Goal: Transaction & Acquisition: Subscribe to service/newsletter

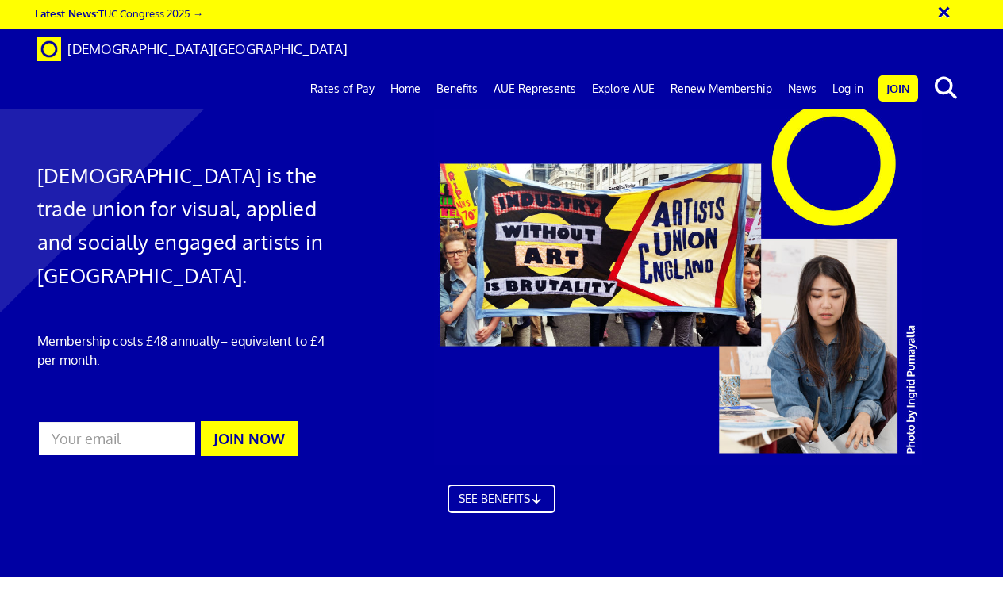
scroll to position [0, 3]
click at [64, 432] on input "email" at bounding box center [116, 438] width 159 height 36
type input "mletextiles@gmail.com"
click at [251, 442] on button "JOIN NOW" at bounding box center [249, 438] width 97 height 35
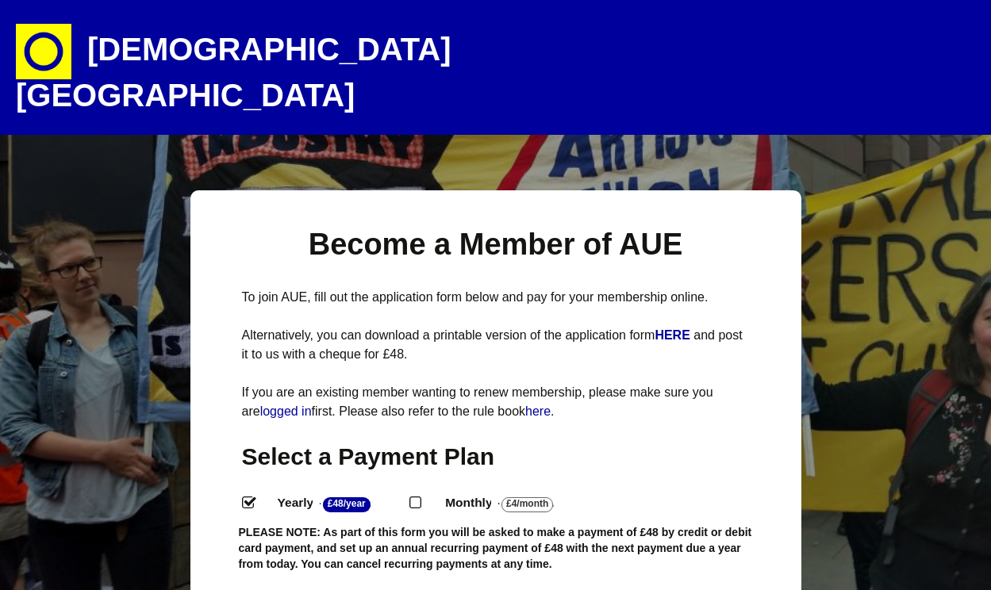
select select
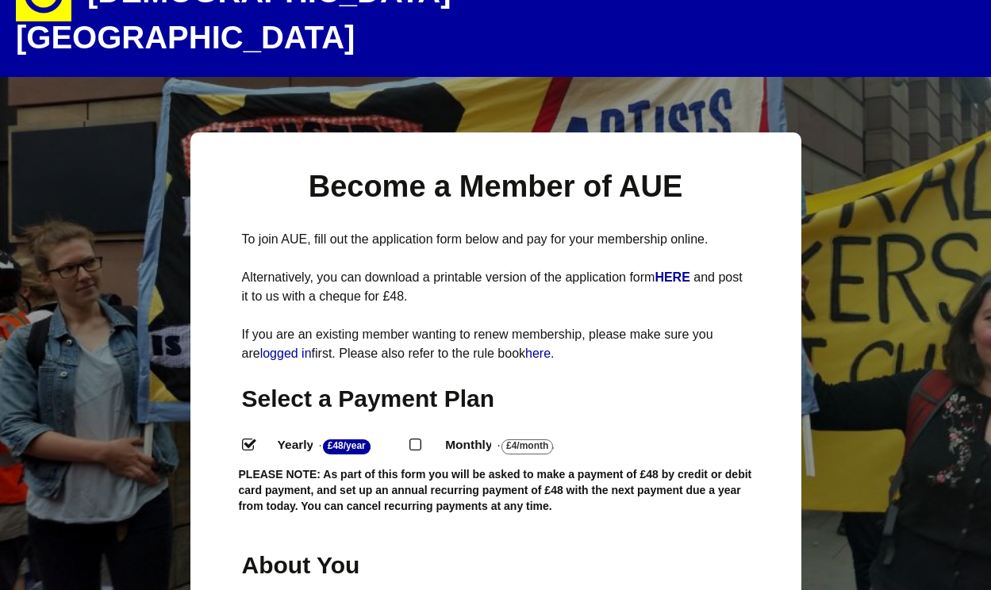
scroll to position [159, 0]
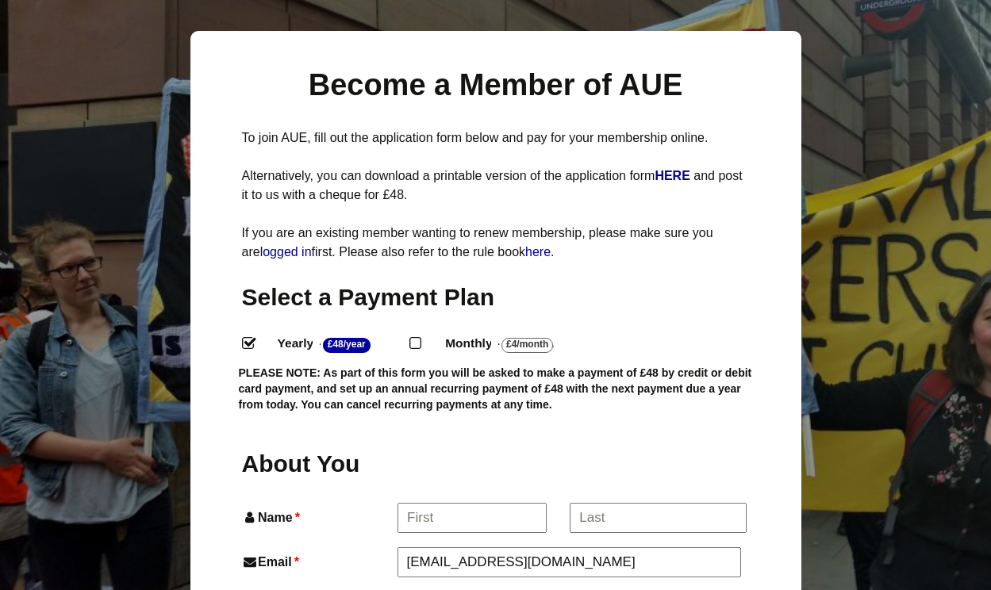
click at [418, 337] on input "Monthly - £4/Month ." at bounding box center [414, 342] width 10 height 10
radio input "true"
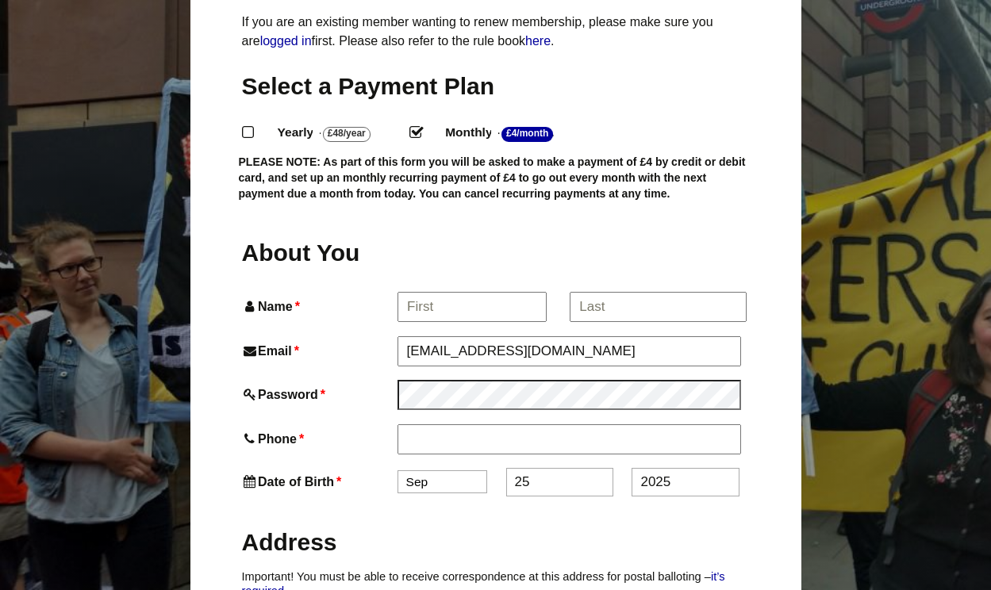
scroll to position [493, 0]
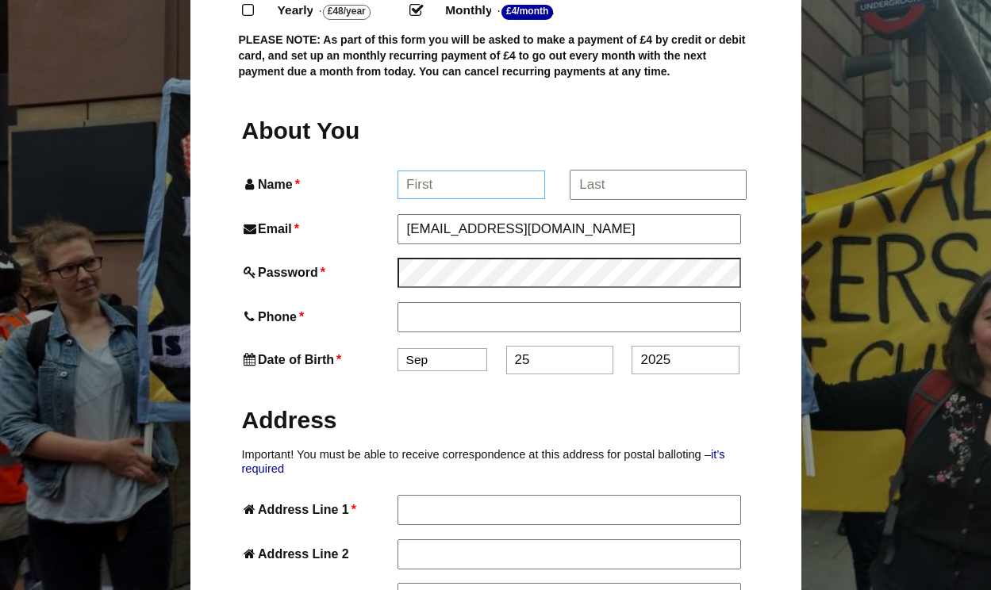
click at [407, 171] on input "Name *" at bounding box center [471, 185] width 148 height 29
type input "Emily"
click at [670, 171] on input "*" at bounding box center [657, 185] width 175 height 29
type input "O'Reilly"
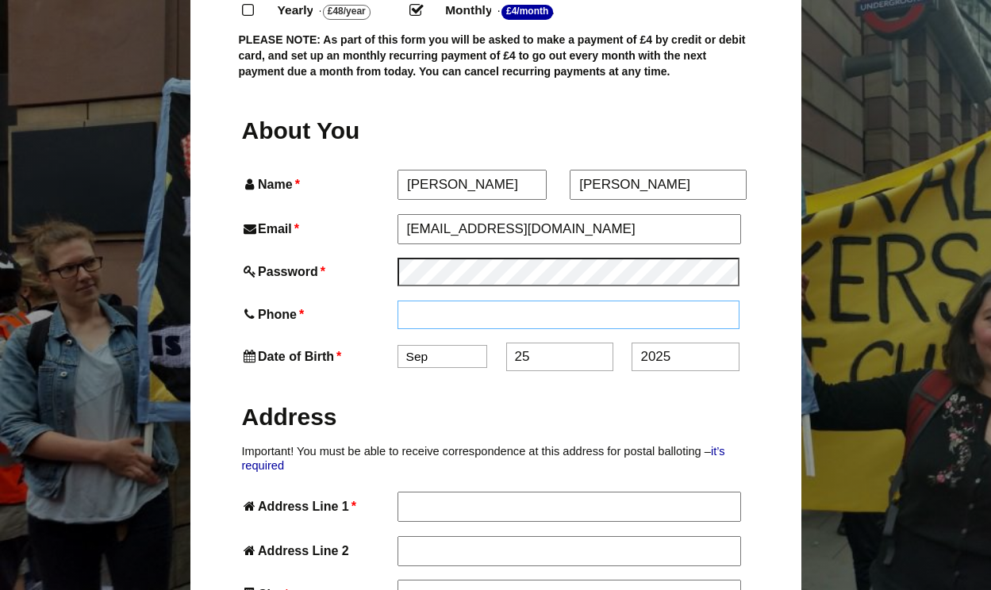
click at [405, 301] on input "Phone *" at bounding box center [568, 315] width 343 height 29
type input "07527227633"
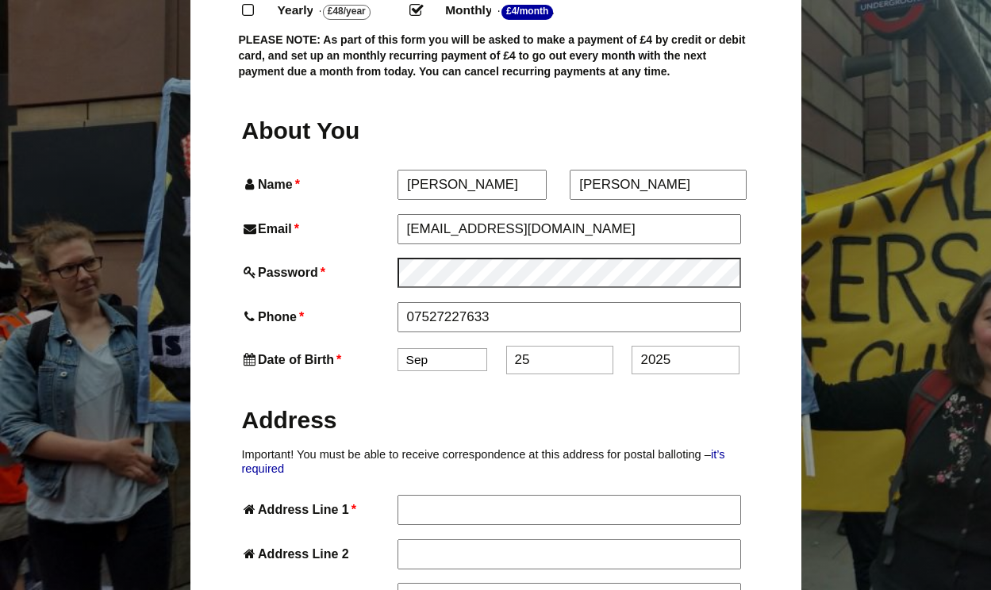
select select "12"
click at [564, 346] on input "25" at bounding box center [559, 360] width 107 height 29
type input "2"
type input "18"
click at [702, 346] on input "2025" at bounding box center [684, 360] width 107 height 29
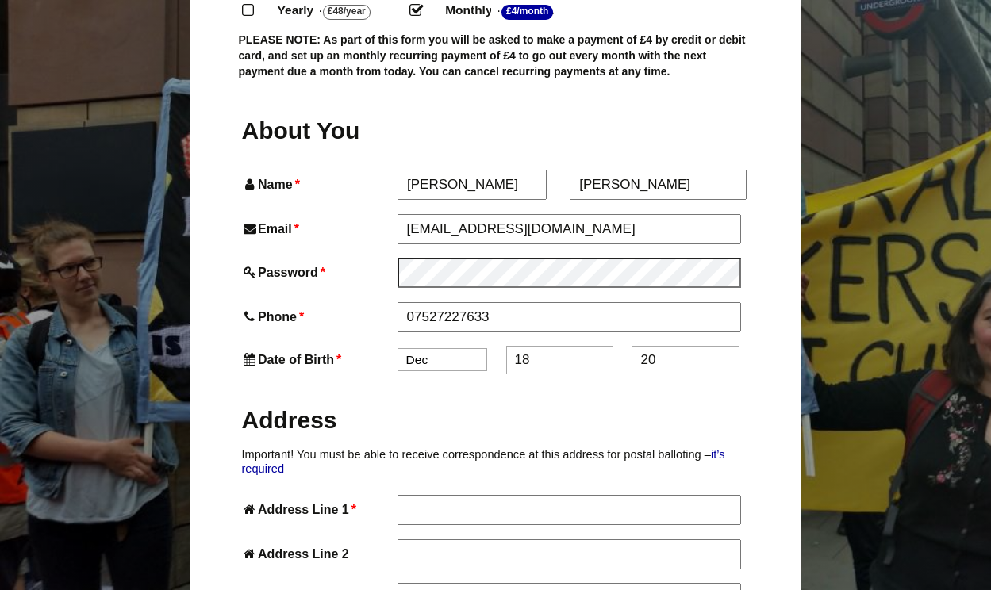
type input "2"
type input "1984"
click at [514, 405] on h2 "Address" at bounding box center [496, 420] width 508 height 31
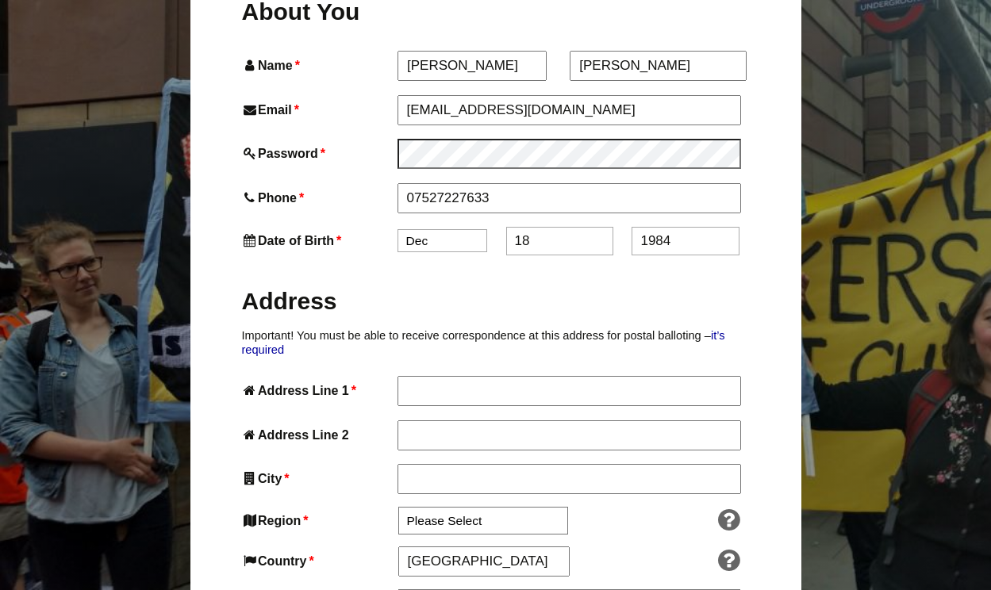
scroll to position [615, 0]
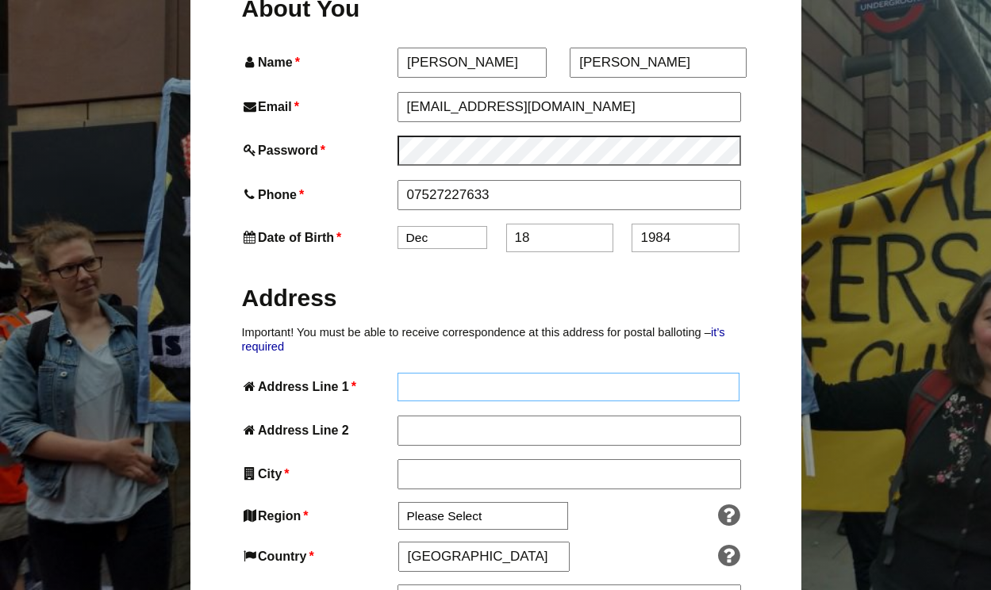
click at [409, 373] on input "Address Line 1 *" at bounding box center [568, 387] width 343 height 29
type input "A"
type input "24 Orb Apartments"
click at [476, 417] on input "Address Line 2" at bounding box center [568, 431] width 343 height 29
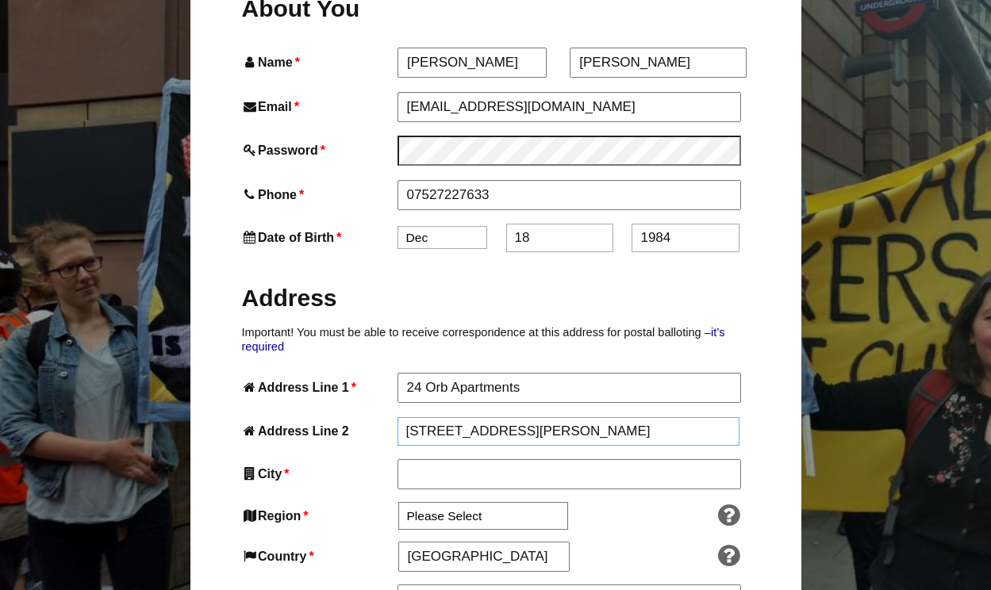
type input "104 Carver Street"
click at [435, 461] on input "City *" at bounding box center [568, 475] width 343 height 29
type input "Birmingham"
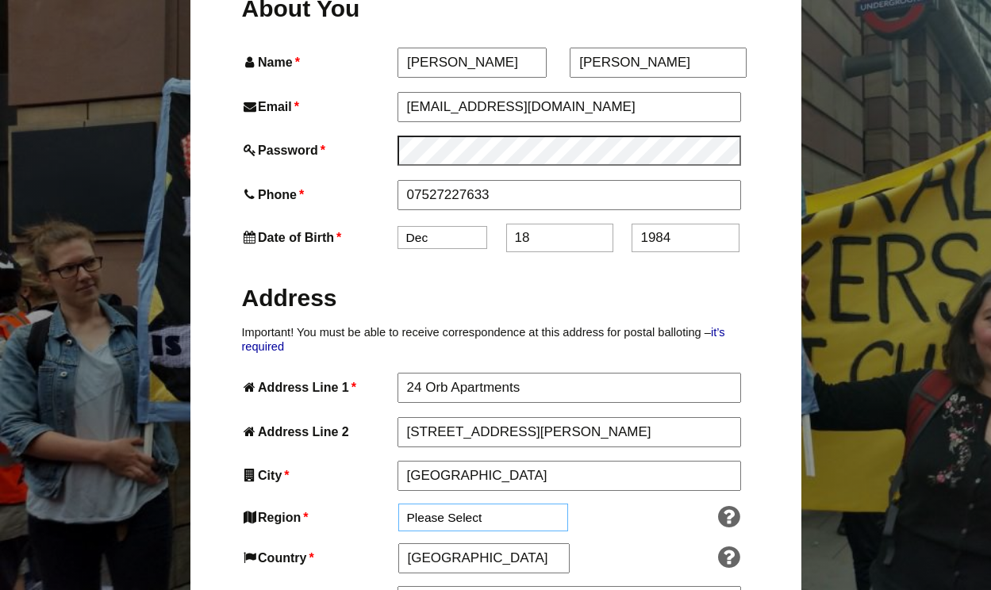
select select "West Midlands"
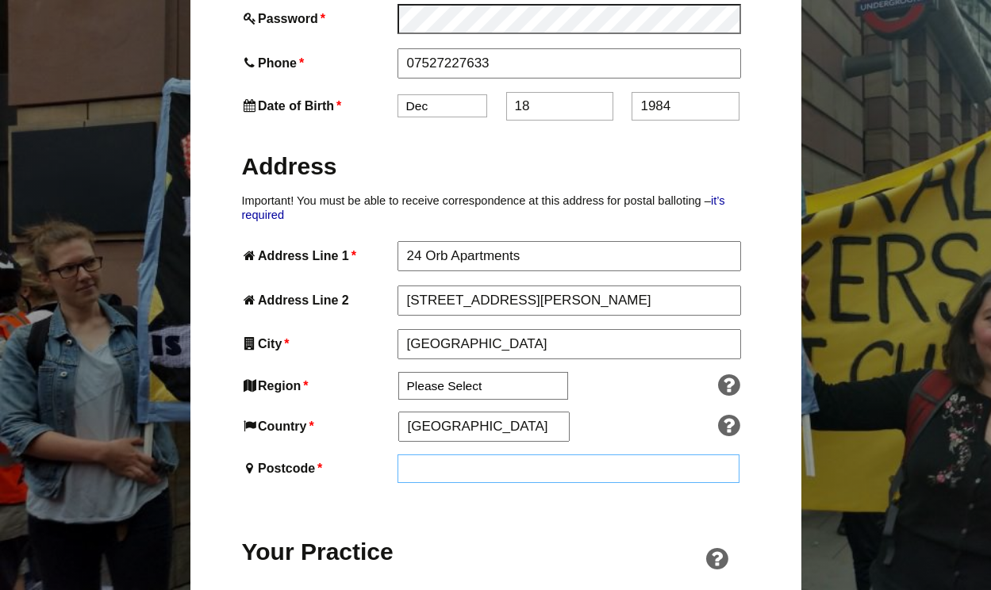
click at [441, 455] on input "Postcode *" at bounding box center [568, 469] width 343 height 29
type input "B1 3AP"
click at [474, 498] on div "Your Practice" at bounding box center [496, 543] width 508 height 90
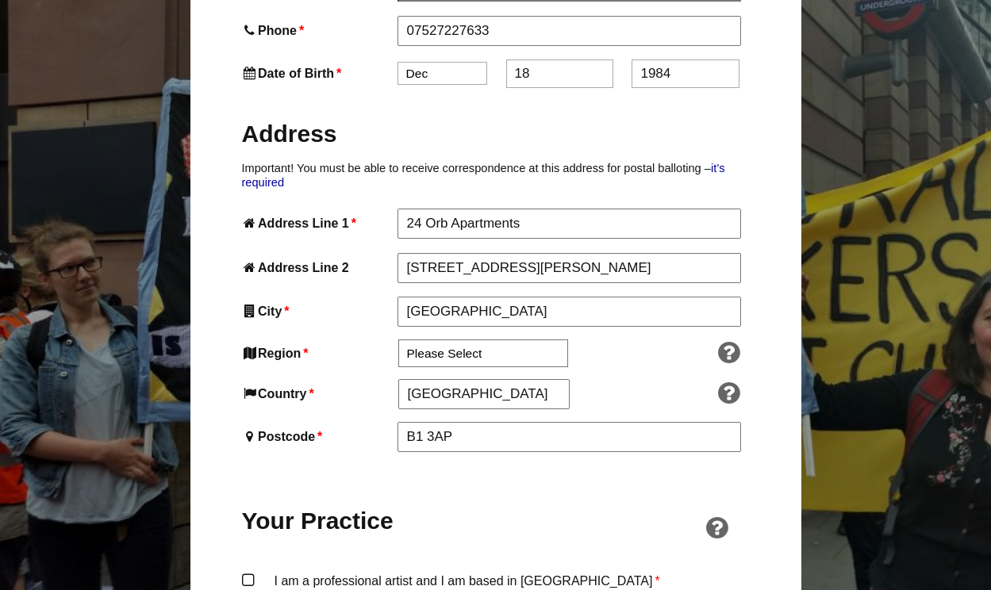
scroll to position [804, 0]
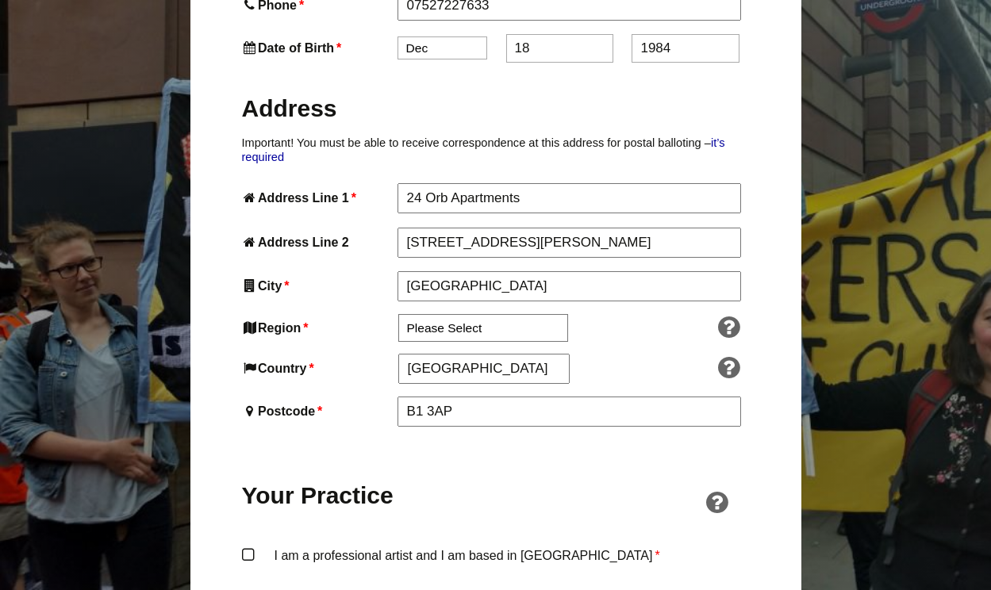
click at [247, 545] on label "I am a professional artist and I am based in England *" at bounding box center [496, 569] width 508 height 48
click at [0, 0] on input "I am a professional artist and I am based in England *" at bounding box center [0, 0] width 0 height 0
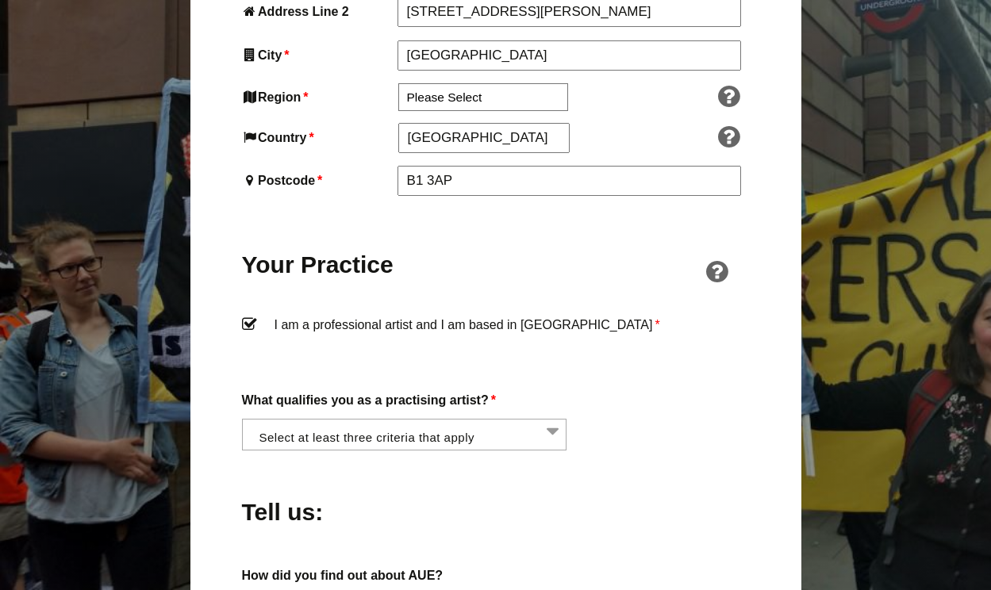
scroll to position [1038, 0]
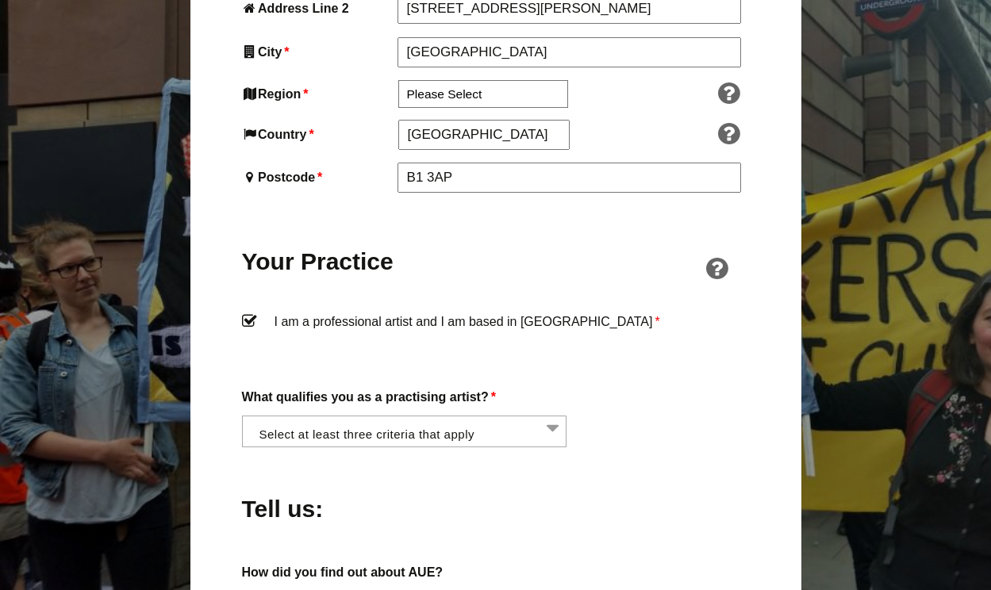
click at [550, 416] on li at bounding box center [409, 429] width 325 height 27
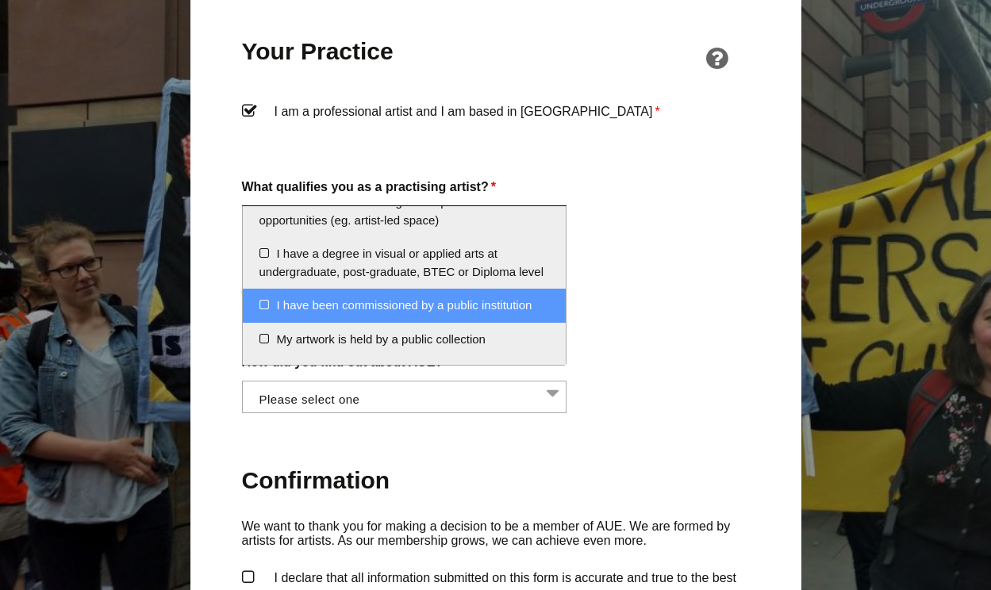
scroll to position [75, 0]
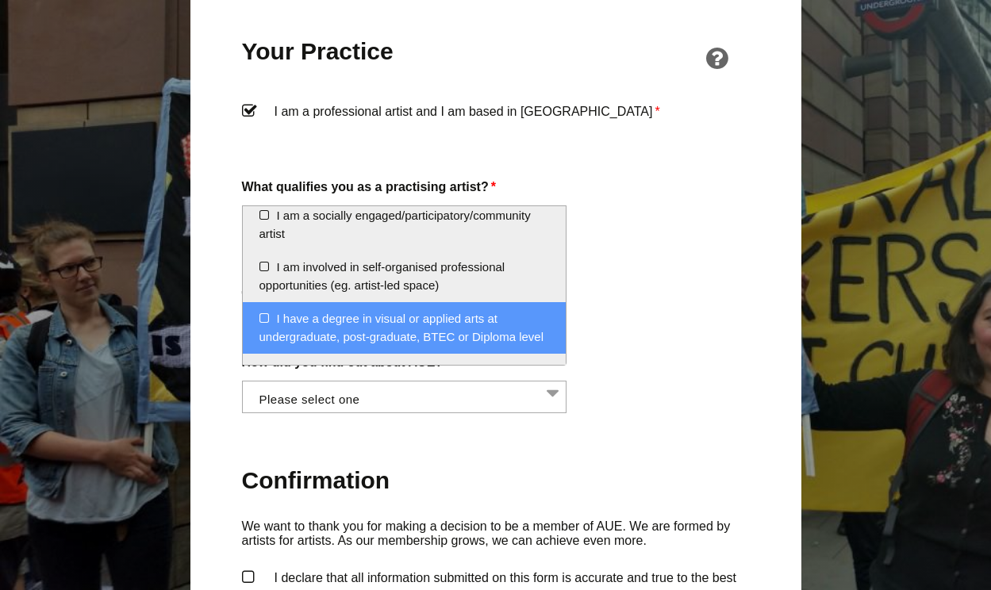
click at [263, 313] on li "I have a degree in visual or applied arts at undergraduate, post-graduate, BTEC…" at bounding box center [405, 328] width 324 height 52
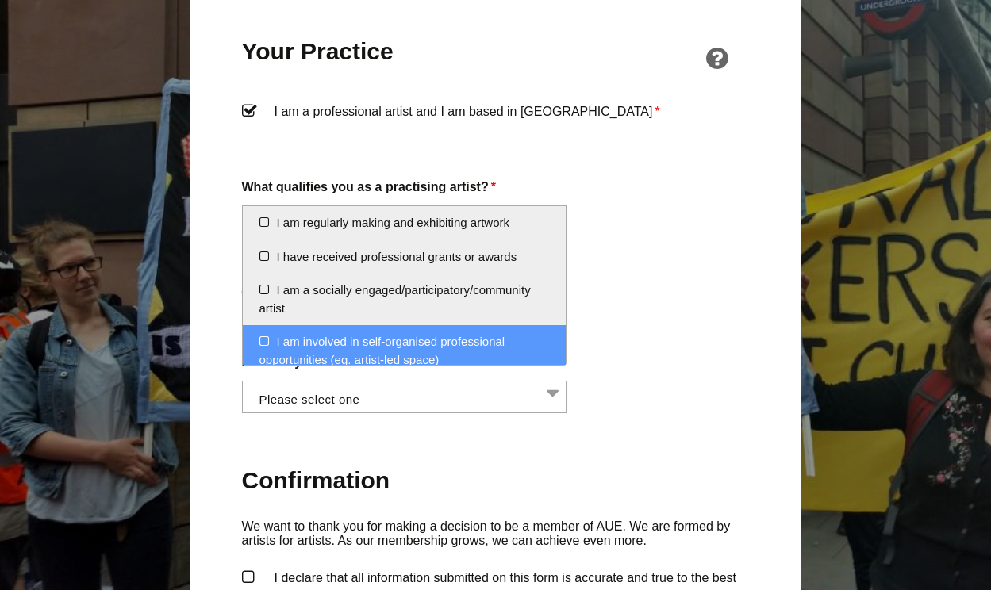
scroll to position [3, 0]
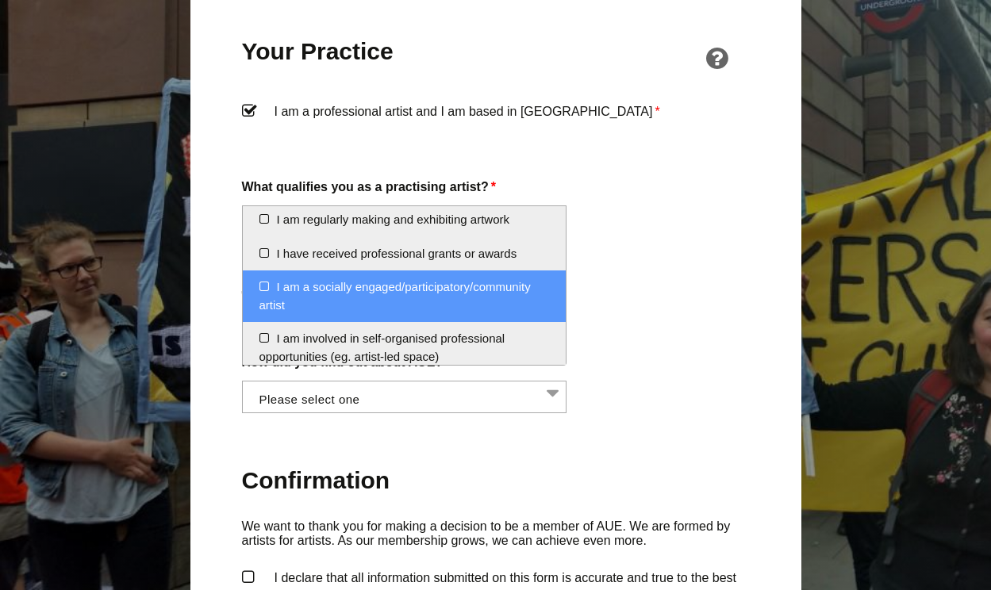
click at [260, 286] on li "I am a socially engaged/participatory/community artist" at bounding box center [405, 296] width 324 height 52
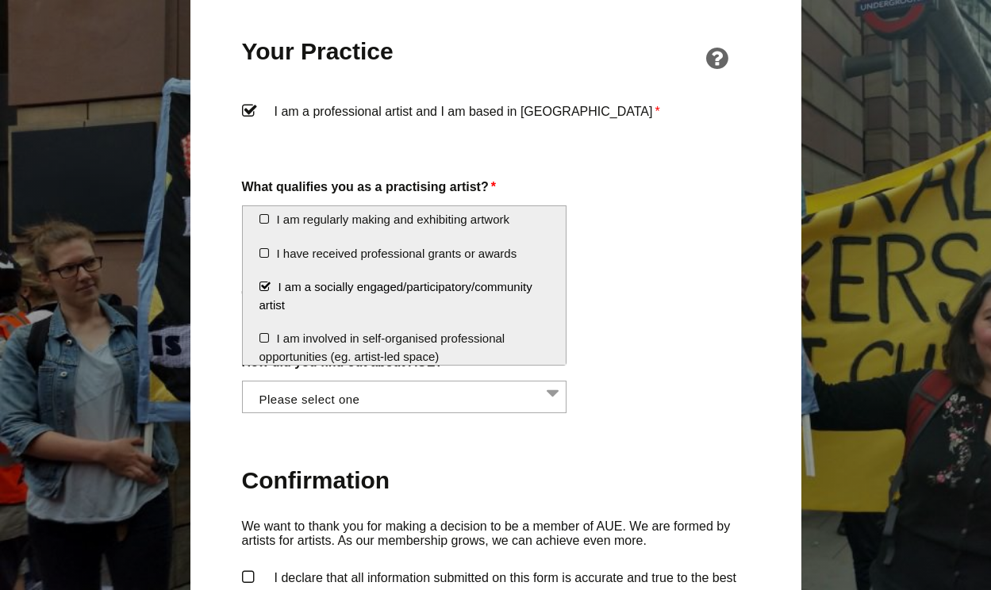
scroll to position [1226, 0]
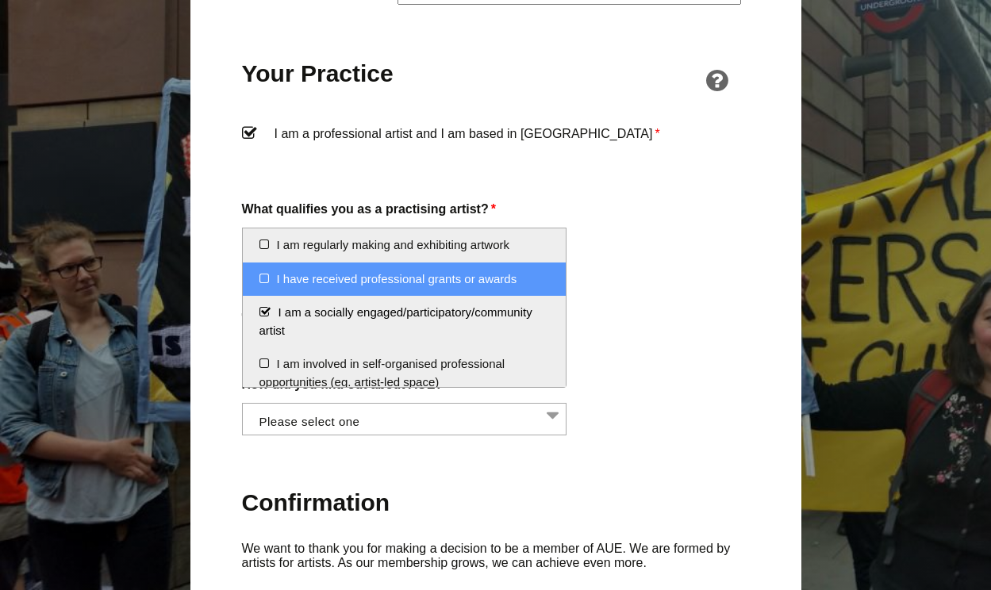
click at [270, 278] on li "I have received professional grants or awards" at bounding box center [405, 280] width 324 height 34
select select "received_grants_or_awards"
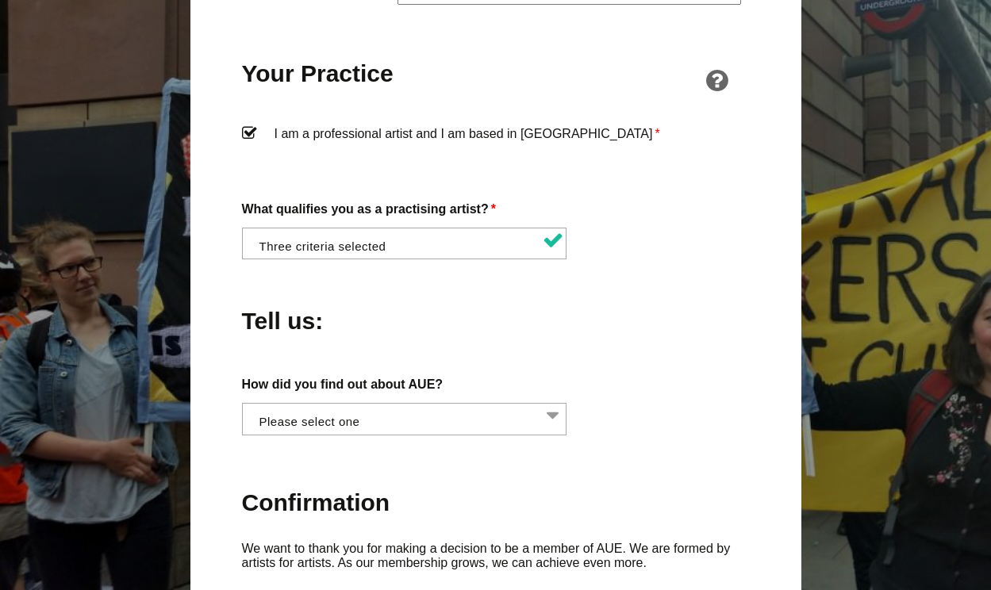
click at [623, 295] on div "Tell us:" at bounding box center [496, 317] width 508 height 86
click at [555, 404] on li at bounding box center [409, 417] width 325 height 27
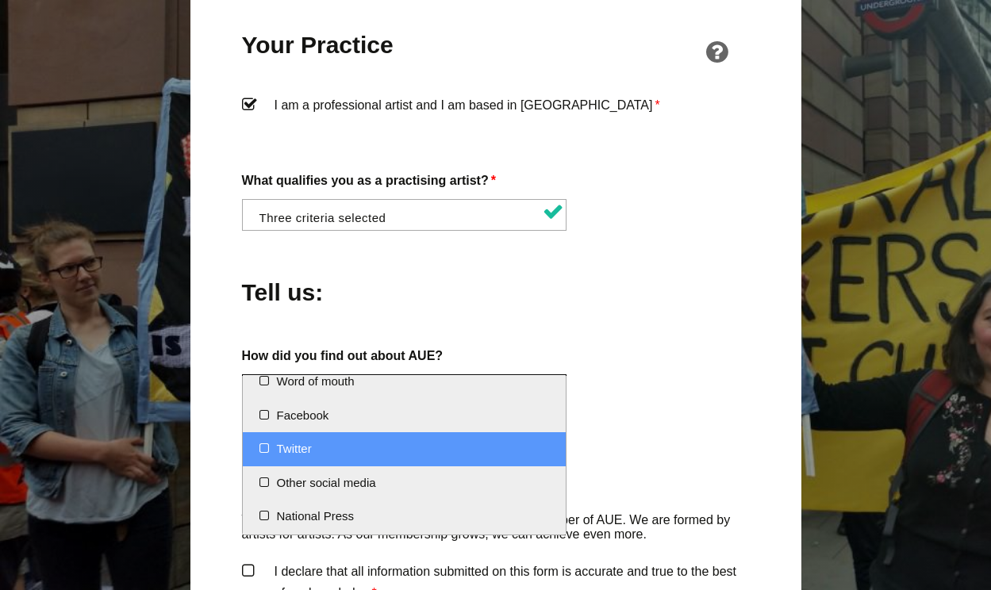
scroll to position [0, 0]
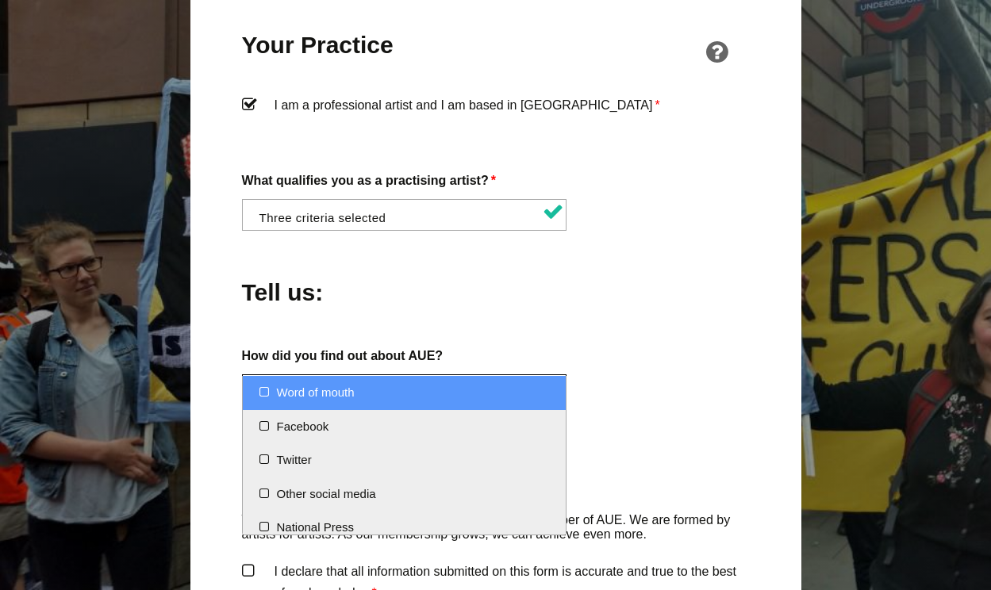
select select "Word of mouth"
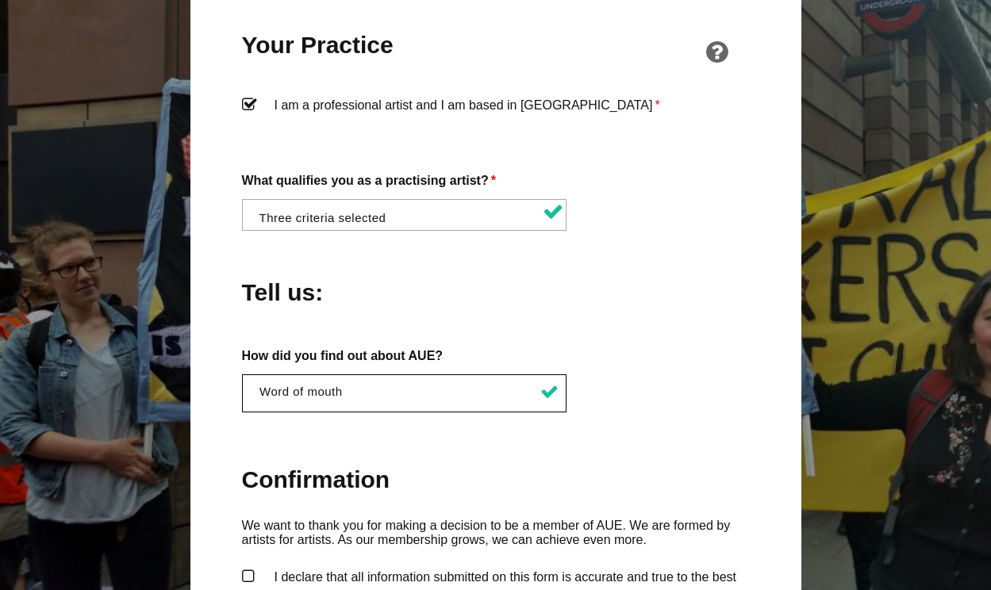
click at [676, 412] on div "About You Name * Emily First * O'Reilly Last Email * mletextiles@gmail.com Pass…" at bounding box center [496, 80] width 508 height 1457
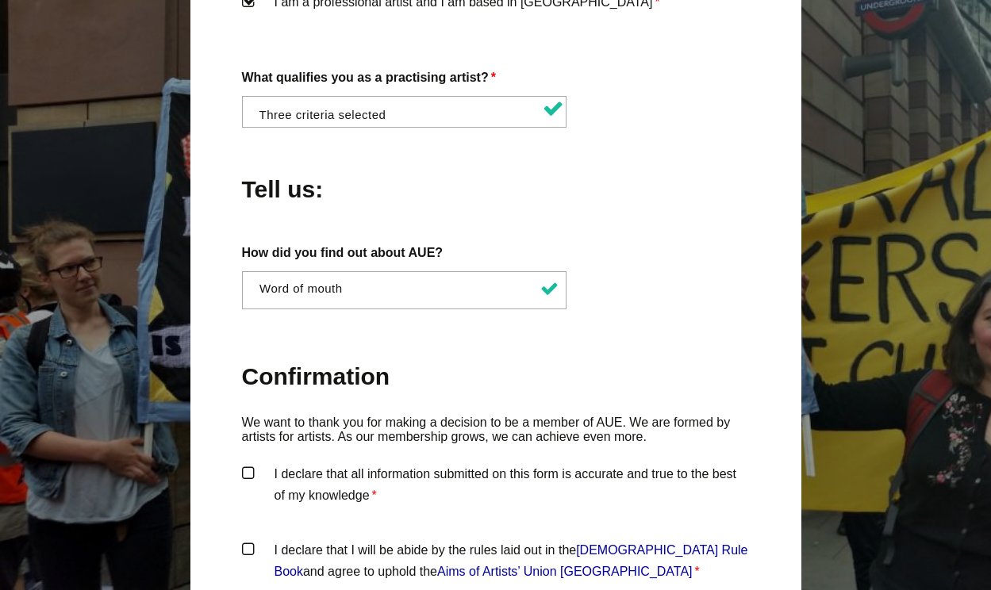
scroll to position [1388, 0]
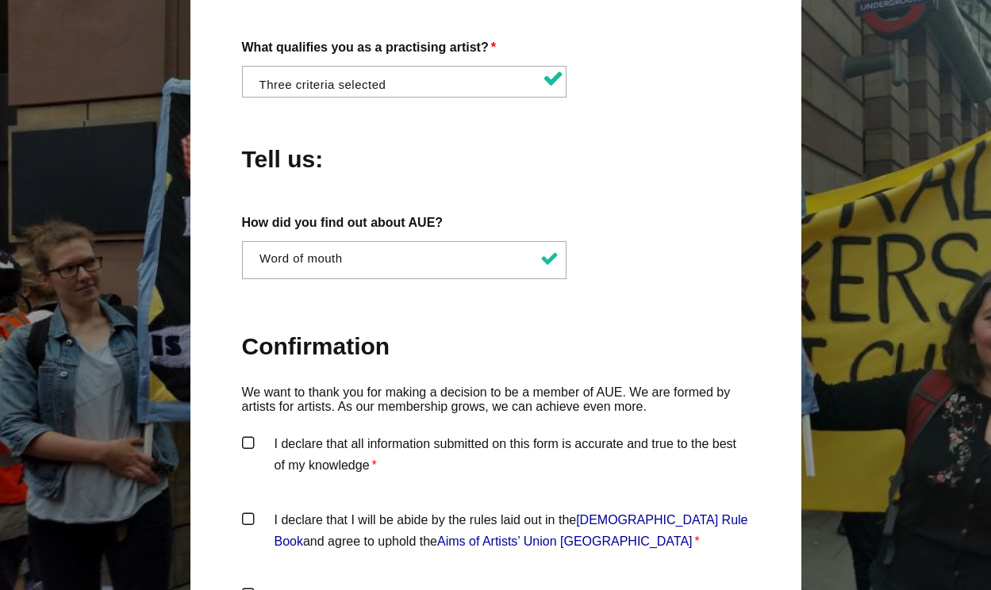
click at [248, 433] on label "I declare that all information submitted on this form is accurate and true to t…" at bounding box center [496, 457] width 508 height 48
click at [0, 0] on input "I declare that all information submitted on this form is accurate and true to t…" at bounding box center [0, 0] width 0 height 0
click at [253, 509] on label "I declare that I will be abide by the rules laid out in the Artists' Union Engl…" at bounding box center [496, 533] width 508 height 48
click at [0, 0] on input "I declare that I will be abide by the rules laid out in the Artists' Union Engl…" at bounding box center [0, 0] width 0 height 0
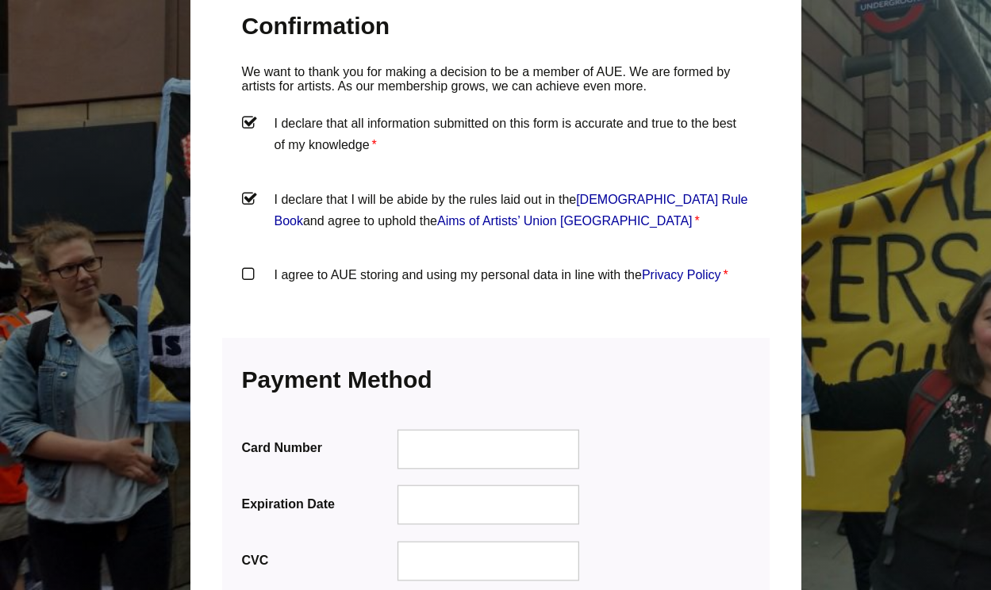
scroll to position [1694, 0]
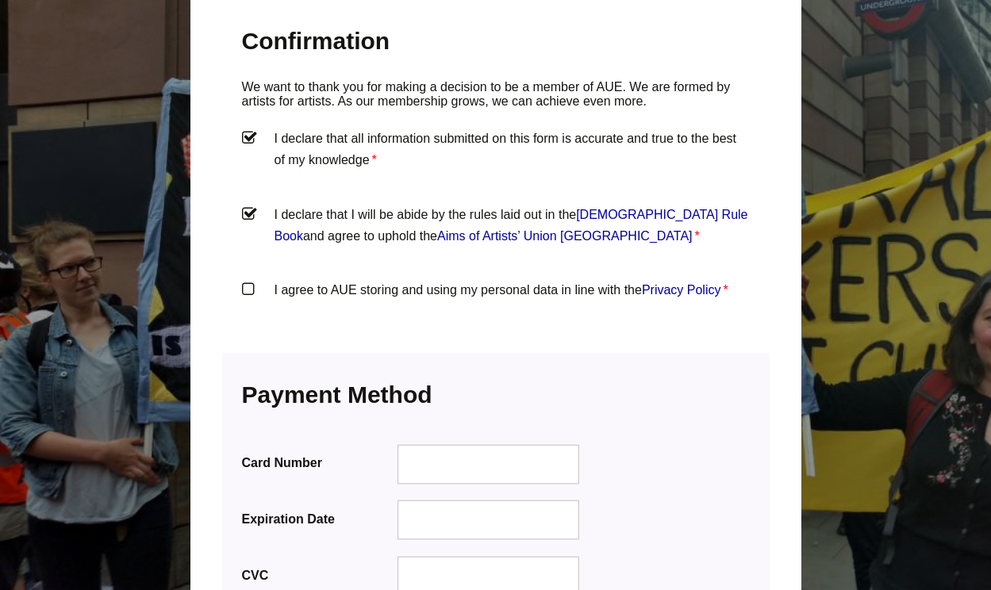
click at [250, 279] on label "I agree to AUE storing and using my personal data in line with the Privacy Poli…" at bounding box center [496, 303] width 508 height 48
click at [0, 0] on input "I agree to AUE storing and using my personal data in line with the Privacy Poli…" at bounding box center [0, 0] width 0 height 0
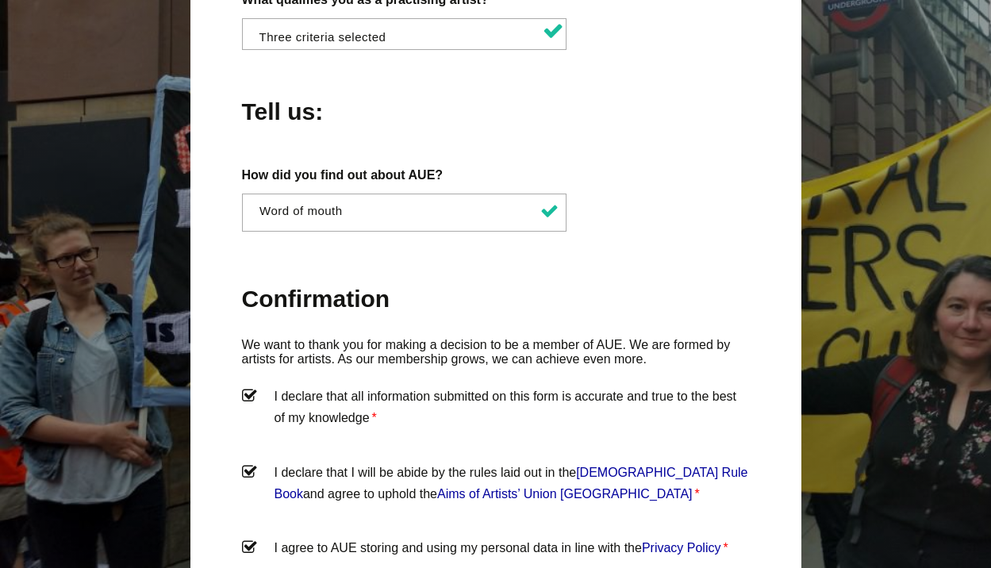
scroll to position [2095, 0]
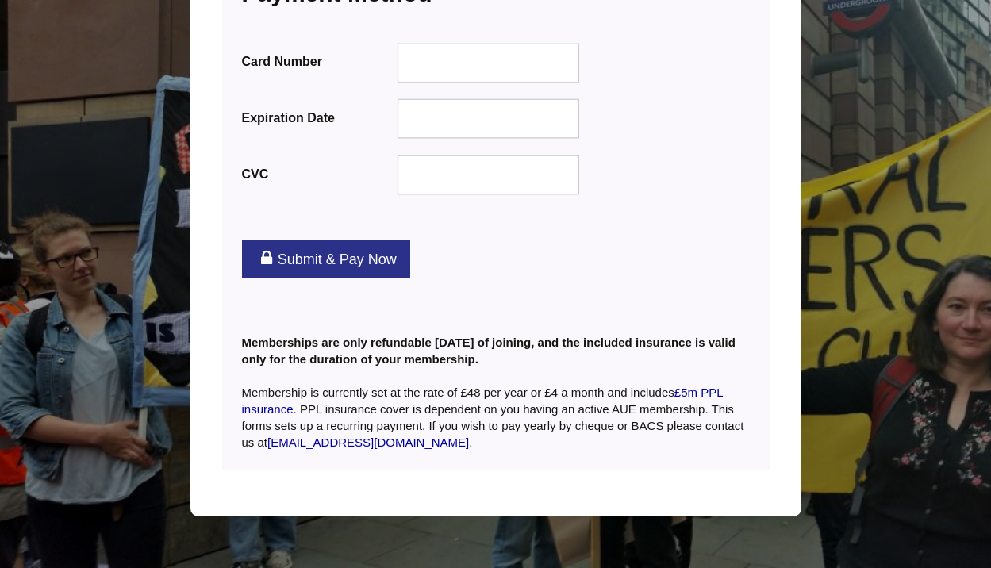
click at [328, 240] on link "Submit & Pay Now" at bounding box center [326, 259] width 168 height 38
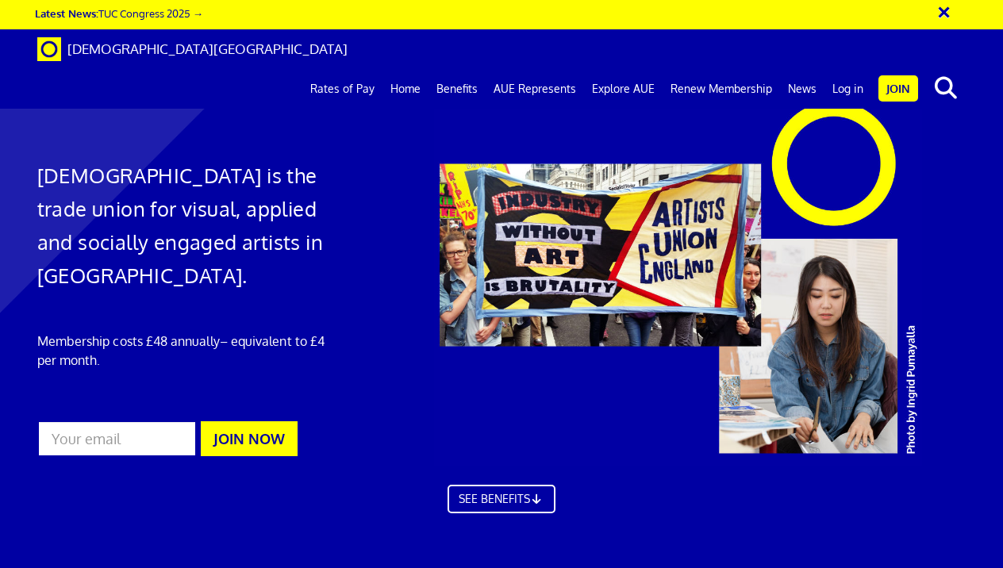
scroll to position [21, 0]
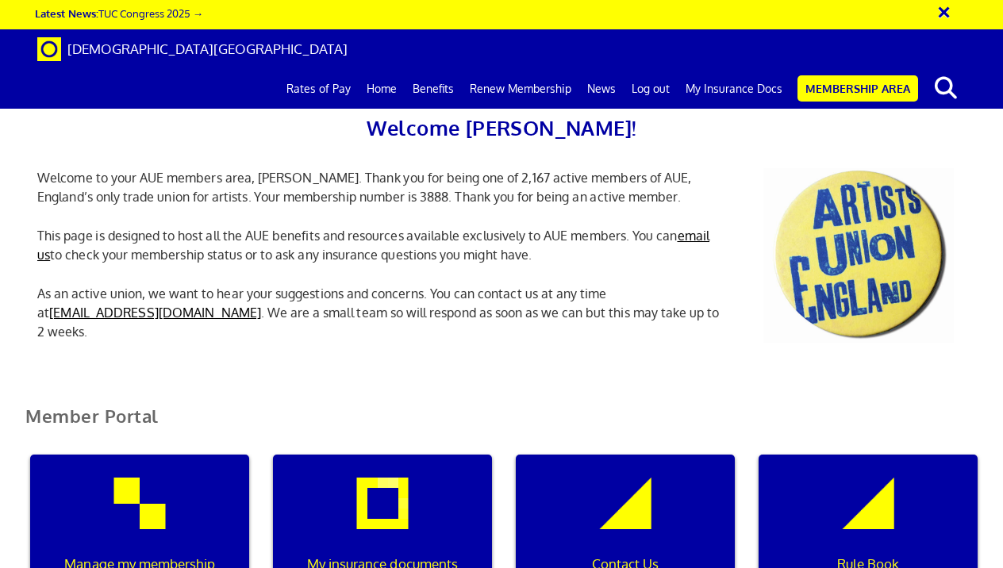
scroll to position [122, 0]
click at [428, 554] on p "My insurance documents" at bounding box center [382, 564] width 197 height 21
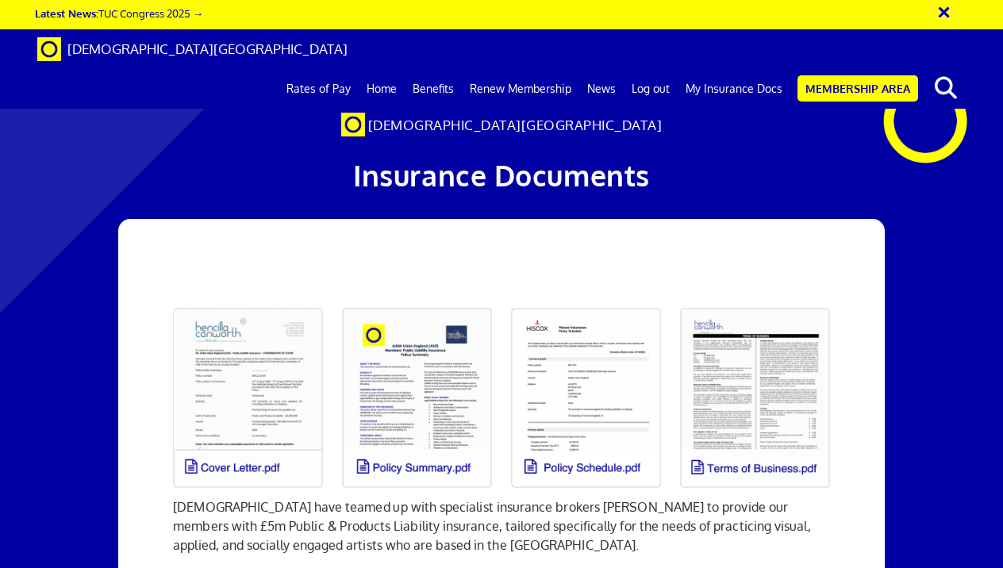
click at [842, 75] on link "Membership Area" at bounding box center [857, 88] width 121 height 26
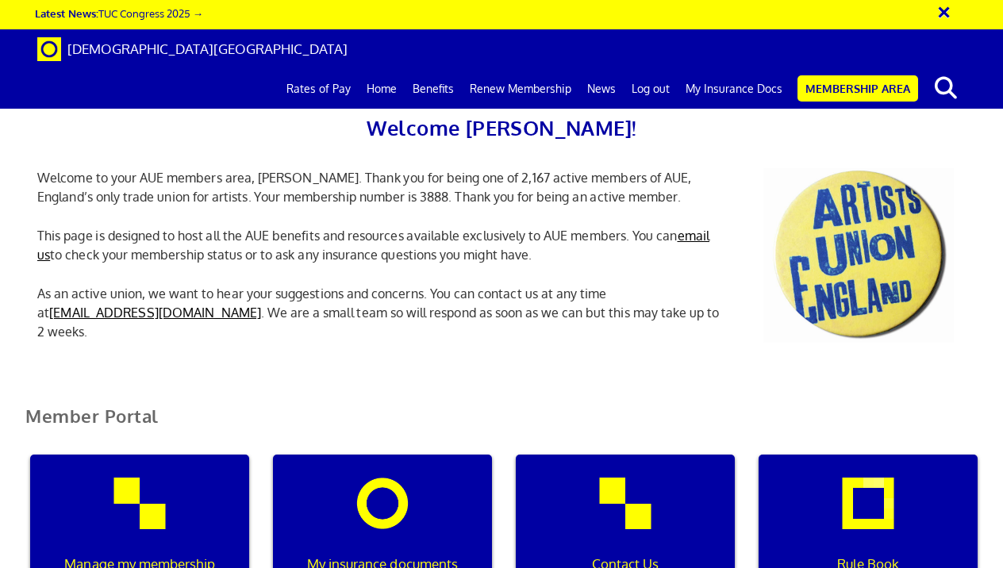
scroll to position [0, 5]
